Goal: Task Accomplishment & Management: Use online tool/utility

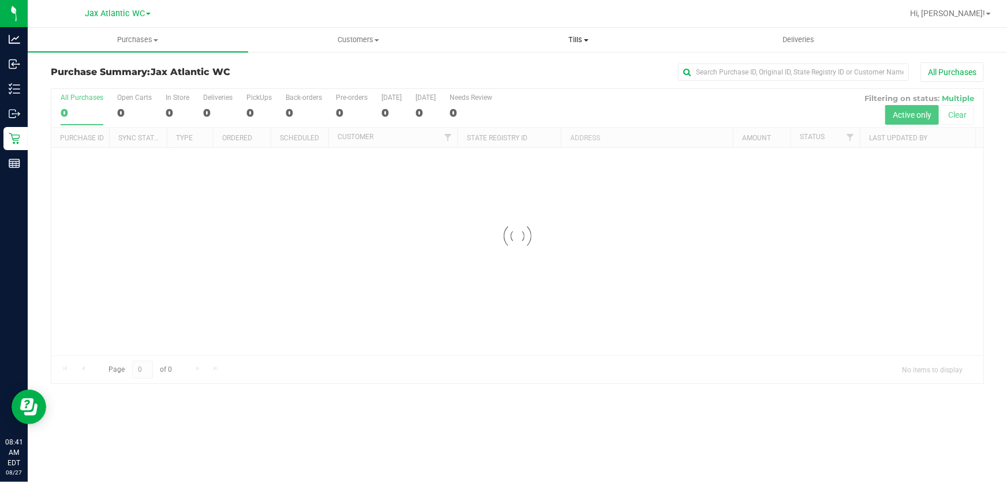
click at [577, 39] on span "Tills" at bounding box center [578, 40] width 219 height 10
click at [545, 63] on li "Manage tills" at bounding box center [579, 70] width 220 height 14
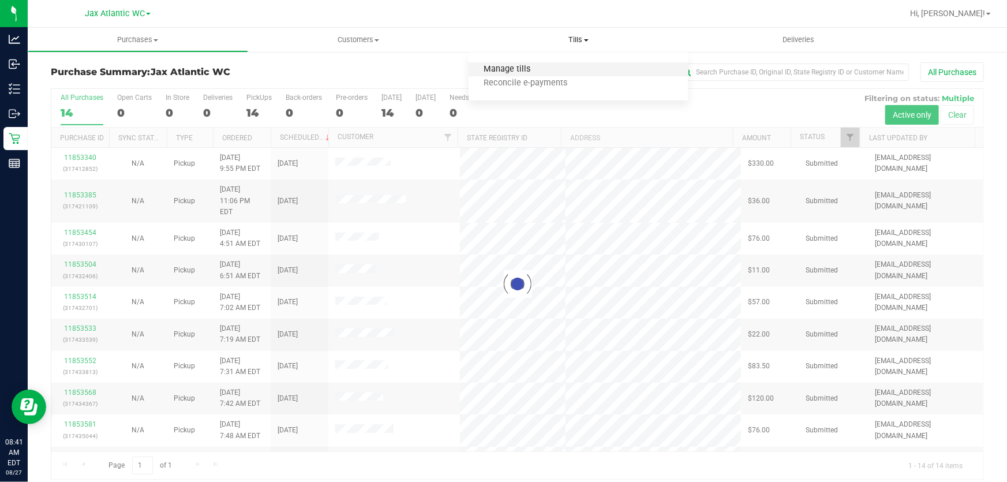
click at [517, 66] on span "Manage tills" at bounding box center [508, 70] width 78 height 10
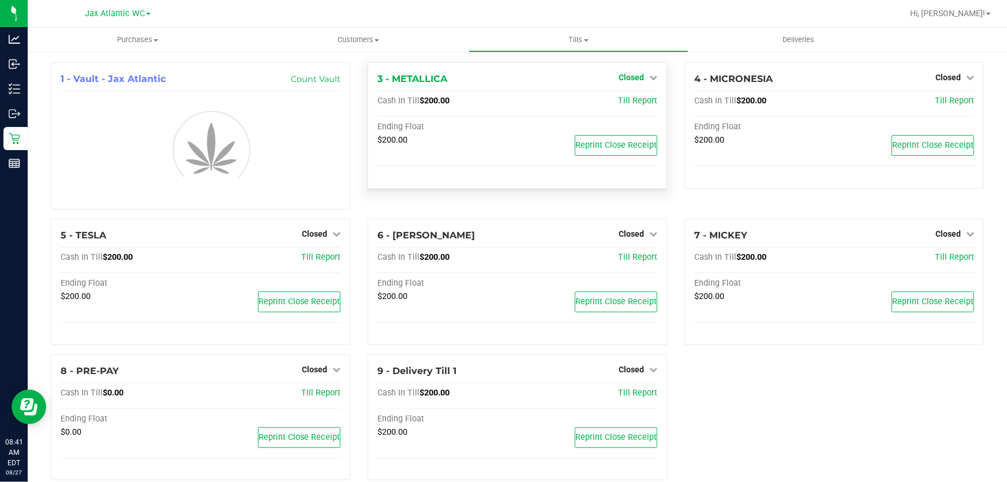
click at [637, 77] on span "Closed" at bounding box center [631, 77] width 25 height 9
click at [635, 104] on link "Open Till" at bounding box center [631, 101] width 31 height 9
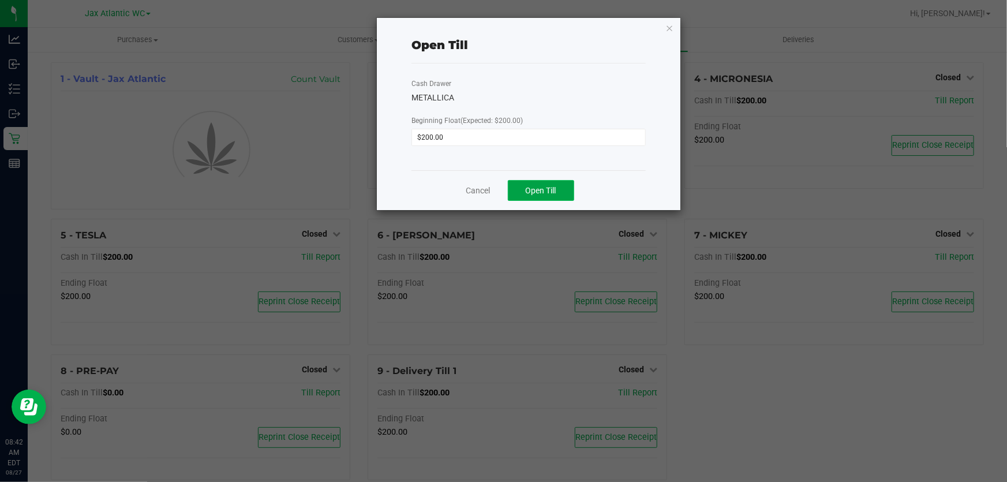
click at [541, 198] on button "Open Till" at bounding box center [541, 190] width 66 height 21
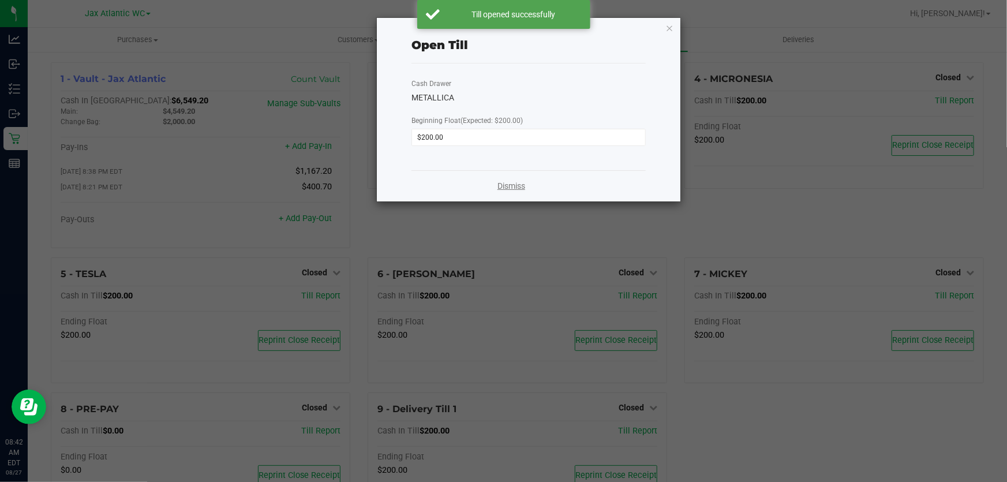
click at [507, 186] on link "Dismiss" at bounding box center [511, 186] width 28 height 12
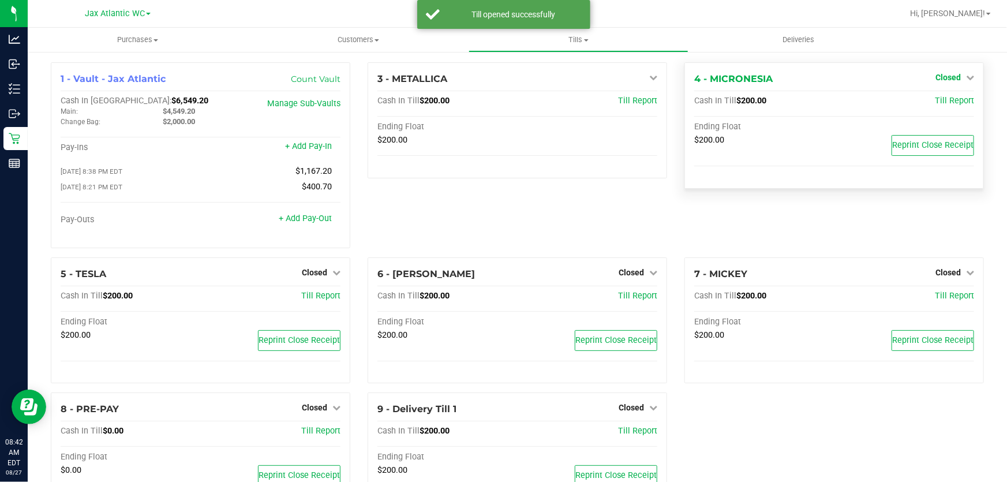
click at [957, 78] on link "Closed" at bounding box center [954, 77] width 39 height 9
click at [948, 99] on link "Open Till" at bounding box center [948, 101] width 31 height 9
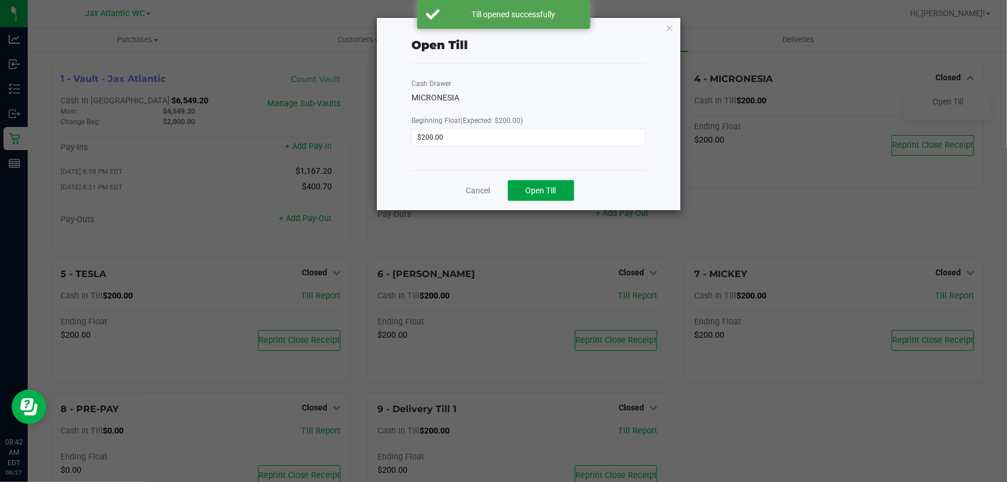
click at [556, 193] on span "Open Till" at bounding box center [541, 190] width 31 height 9
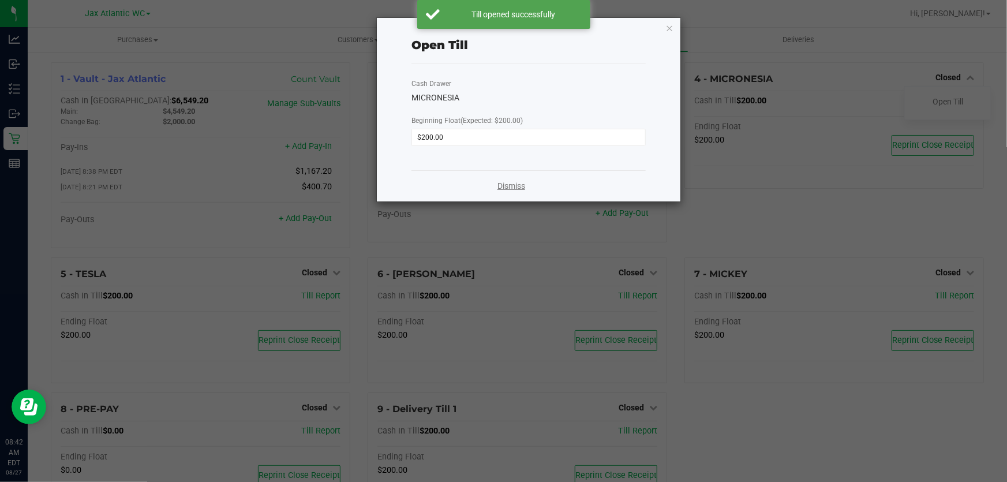
click at [500, 186] on link "Dismiss" at bounding box center [511, 186] width 28 height 12
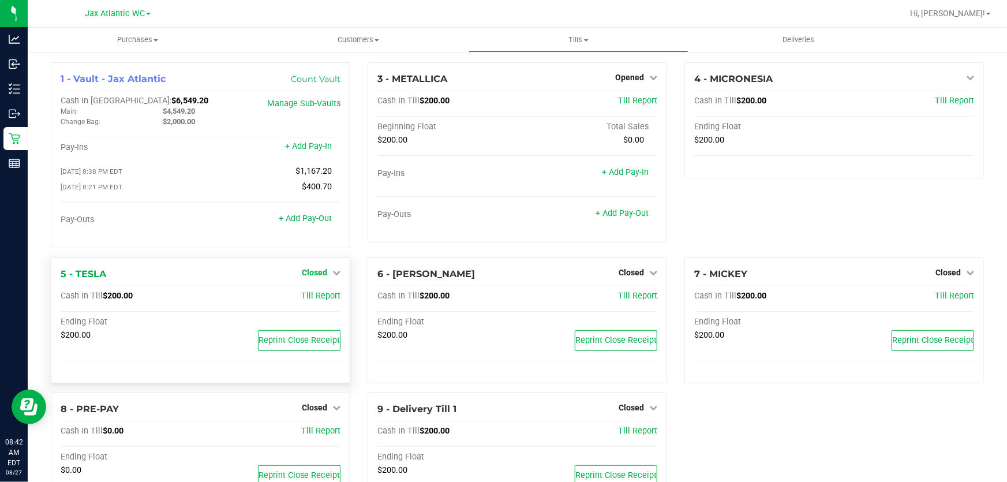
click at [314, 274] on span "Closed" at bounding box center [314, 272] width 25 height 9
click at [323, 300] on link "Open Till" at bounding box center [314, 295] width 31 height 9
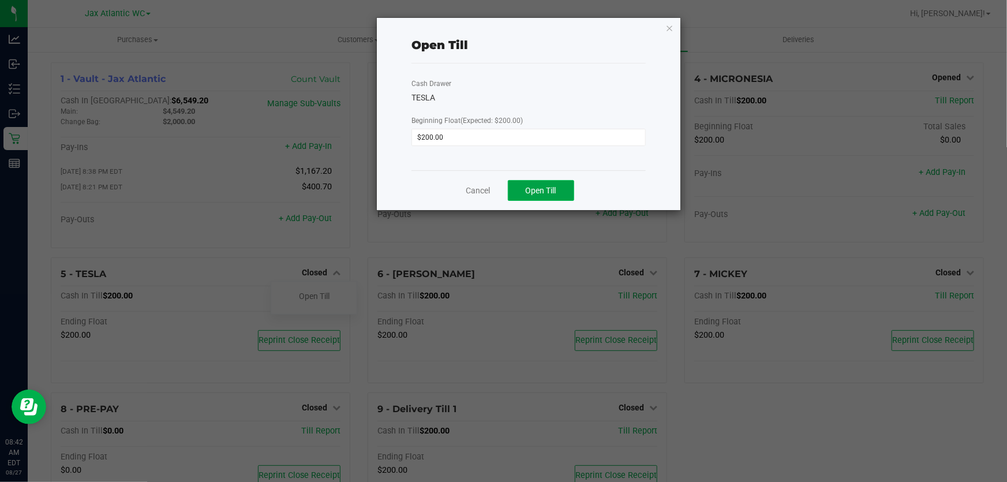
click at [552, 185] on button "Open Till" at bounding box center [541, 190] width 66 height 21
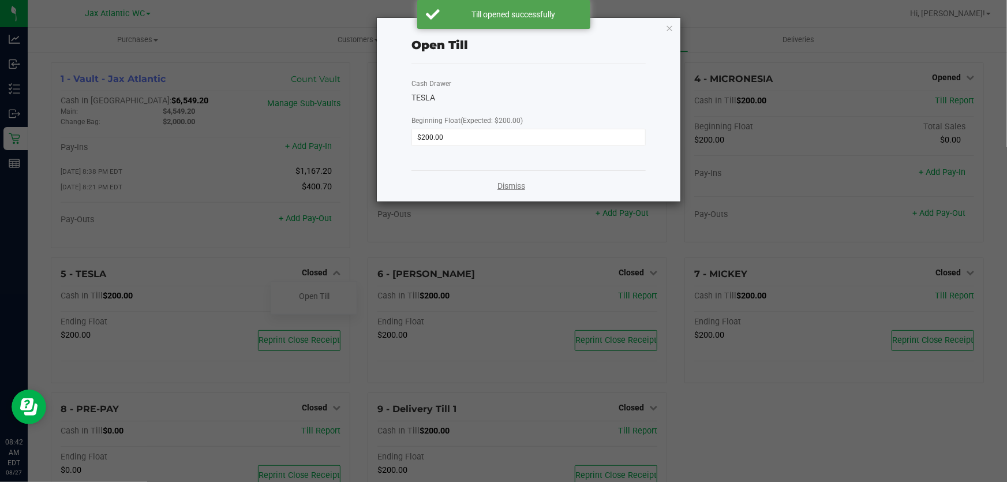
click at [513, 185] on link "Dismiss" at bounding box center [511, 186] width 28 height 12
